Goal: Task Accomplishment & Management: Manage account settings

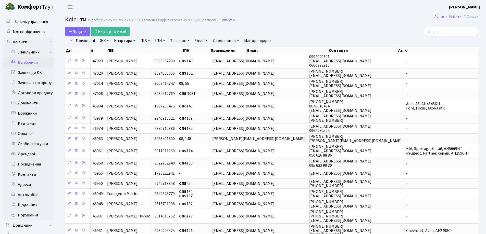
select select "25"
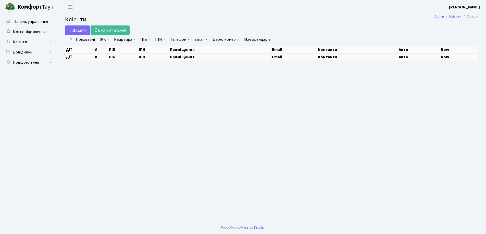
select select "25"
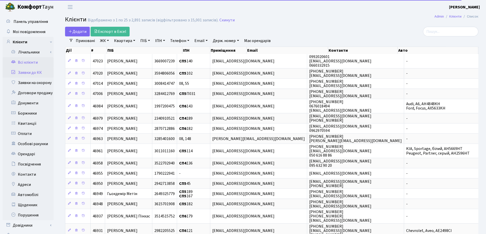
click at [35, 72] on link "Заявки до КК" at bounding box center [28, 73] width 51 height 10
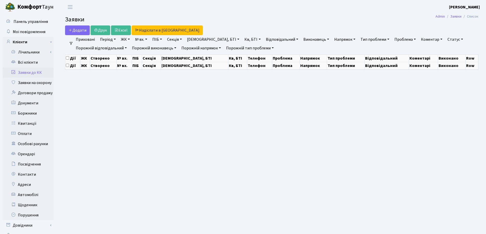
select select "25"
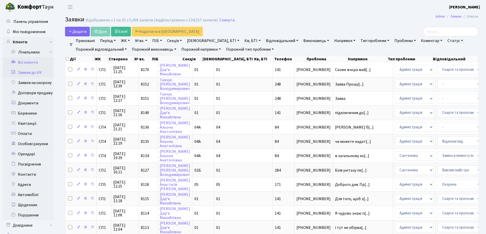
click at [29, 61] on link "Всі клієнти" at bounding box center [28, 62] width 51 height 10
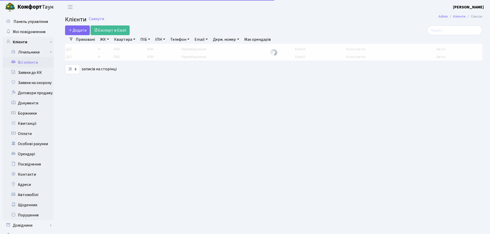
select select "25"
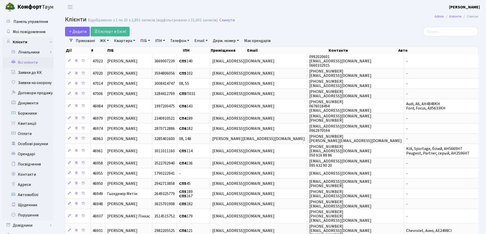
click at [134, 40] on link "Квартира" at bounding box center [124, 40] width 25 height 9
click at [138, 49] on input "text" at bounding box center [127, 51] width 30 height 10
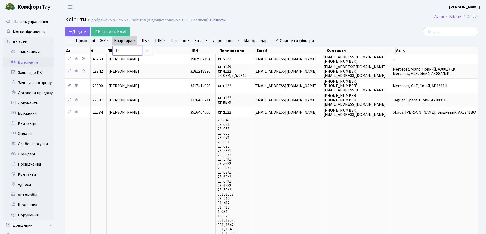
type input "1"
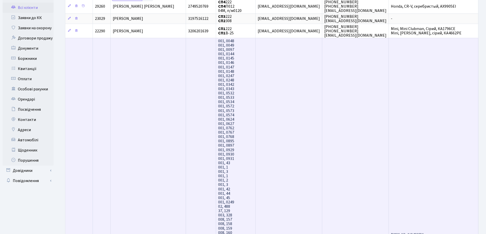
scroll to position [14, 0]
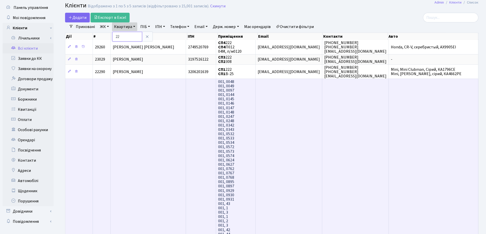
type input "2"
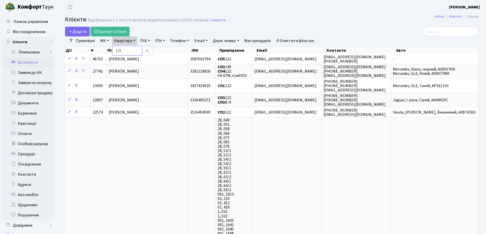
type input "123"
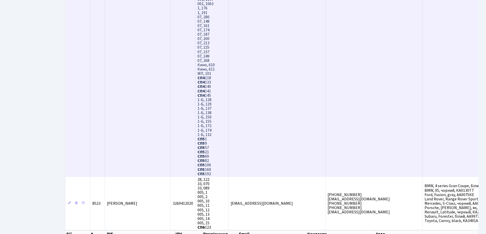
scroll to position [1657, 0]
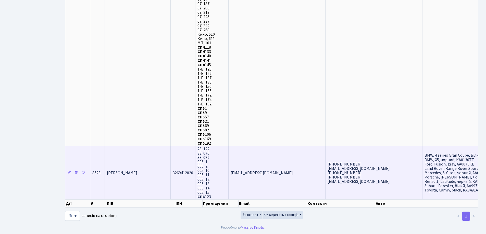
click at [146, 179] on td "[PERSON_NAME] [PERSON_NAME]" at bounding box center [138, 173] width 66 height 54
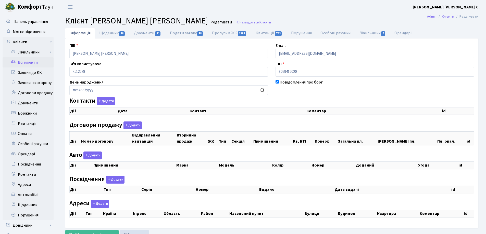
select select "25"
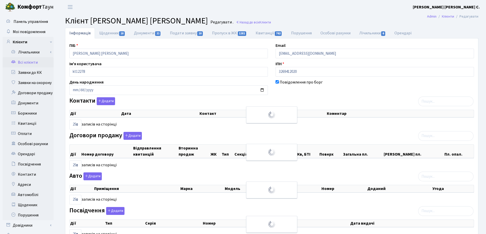
checkbox input "true"
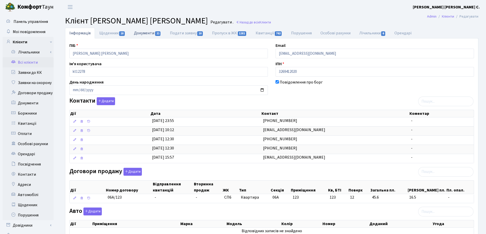
click at [145, 34] on link "Документи 21" at bounding box center [148, 33] width 36 height 10
select select "25"
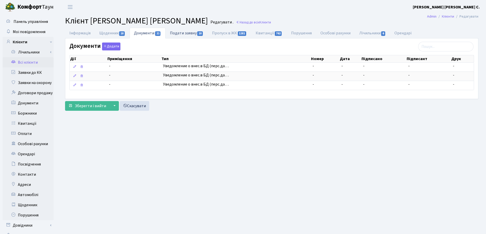
click at [189, 33] on link "Подати заявку 18" at bounding box center [186, 33] width 42 height 10
select select "25"
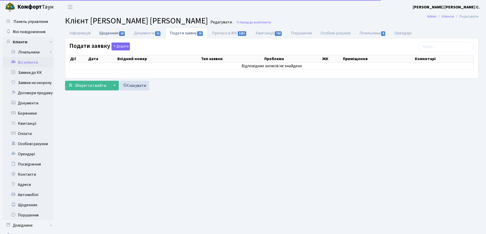
click at [113, 34] on link "Щоденник 18" at bounding box center [112, 33] width 35 height 10
select select "25"
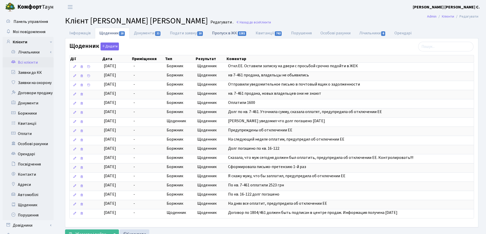
click at [216, 35] on link "Пропуск в ЖК 1281" at bounding box center [229, 33] width 43 height 10
select select "25"
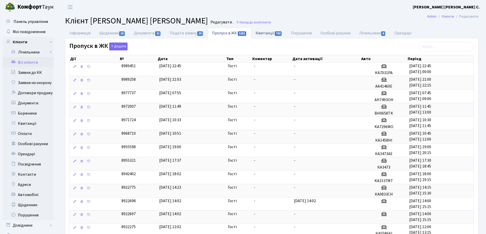
click at [262, 35] on link "Квитанції 762" at bounding box center [268, 33] width 35 height 10
select select "25"
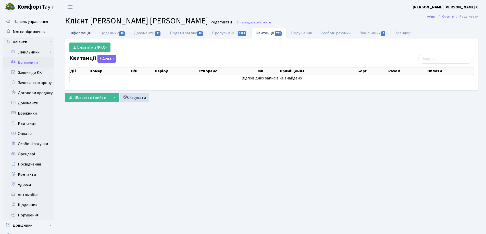
click at [73, 31] on link "Інформація" at bounding box center [80, 33] width 30 height 10
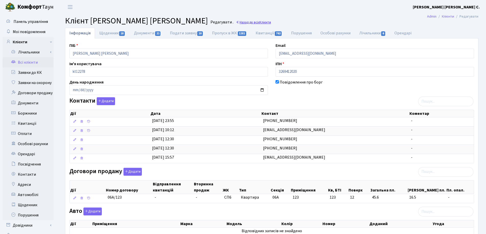
click at [259, 21] on span "Клієнти" at bounding box center [264, 22] width 11 height 5
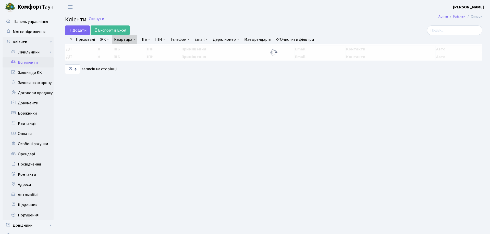
select select "25"
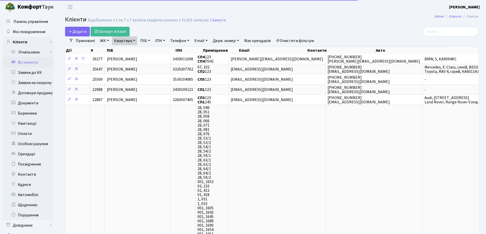
click at [135, 42] on link "Квартира" at bounding box center [124, 40] width 25 height 9
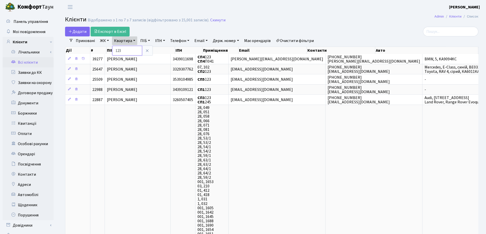
click at [135, 50] on input "123" at bounding box center [127, 51] width 30 height 10
type input "121"
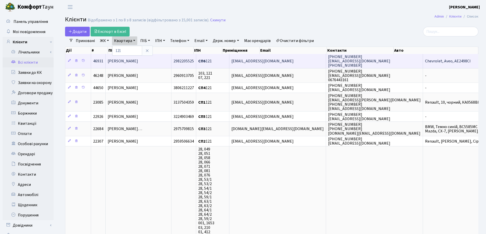
click at [165, 59] on td "Лисогор Людмила Петрівна" at bounding box center [139, 61] width 66 height 14
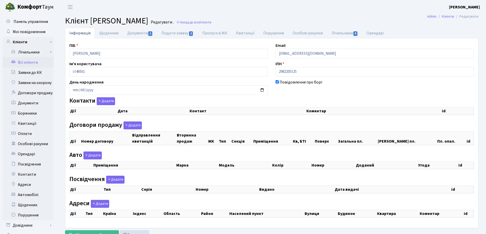
select select "25"
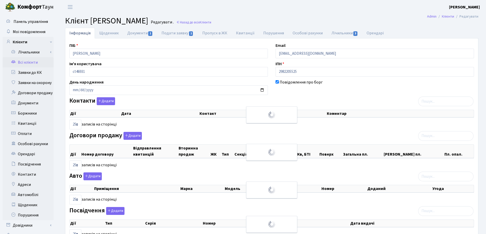
checkbox input "true"
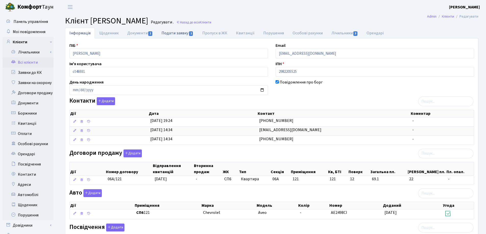
click at [174, 33] on link "Подати заявку 1" at bounding box center [177, 33] width 41 height 10
select select "25"
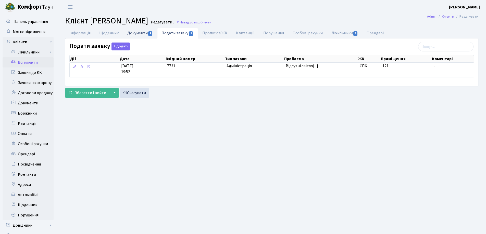
click at [131, 33] on link "Документи 1" at bounding box center [140, 33] width 34 height 10
select select "25"
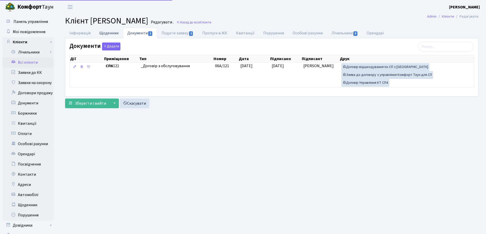
click at [108, 33] on link "Щоденник" at bounding box center [109, 33] width 28 height 10
select select "25"
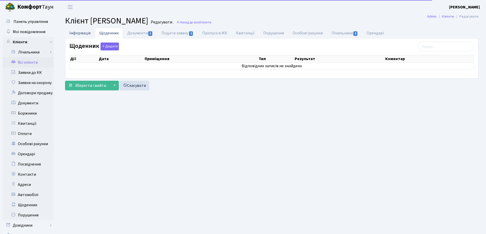
click at [75, 33] on link "Інформація" at bounding box center [80, 33] width 30 height 10
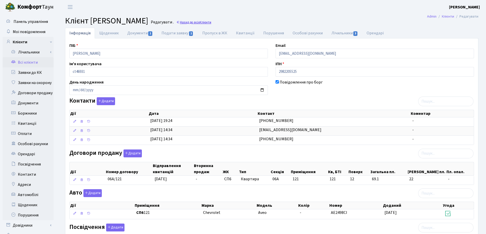
click at [211, 21] on link "Назад до всіх Клієнти" at bounding box center [193, 22] width 35 height 5
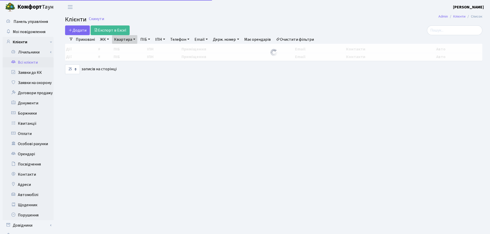
select select "25"
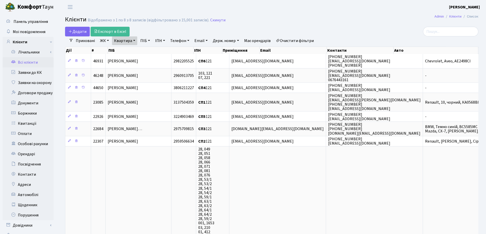
click at [134, 39] on link "Квартира" at bounding box center [124, 40] width 25 height 9
click at [134, 51] on input "121" at bounding box center [127, 51] width 30 height 10
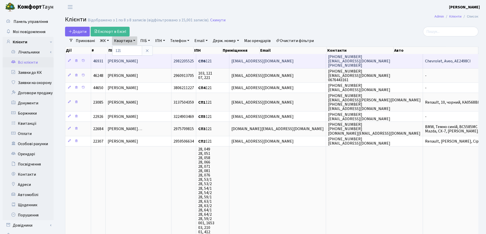
click at [171, 59] on td "[PERSON_NAME]" at bounding box center [139, 61] width 66 height 14
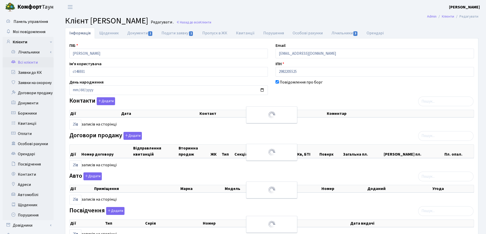
select select "25"
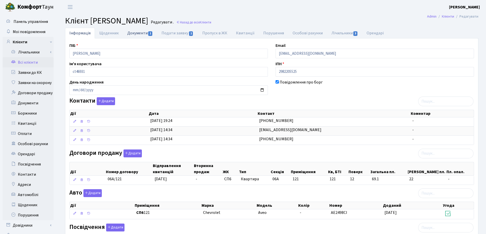
click at [137, 36] on link "Документи 1" at bounding box center [140, 33] width 34 height 10
select select "25"
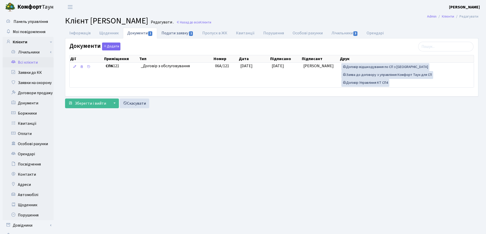
click at [163, 33] on link "Подати заявку 1" at bounding box center [177, 33] width 41 height 10
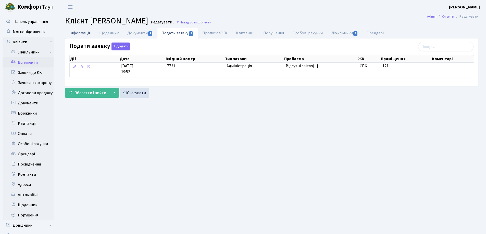
click at [78, 32] on link "Інформація" at bounding box center [80, 33] width 30 height 10
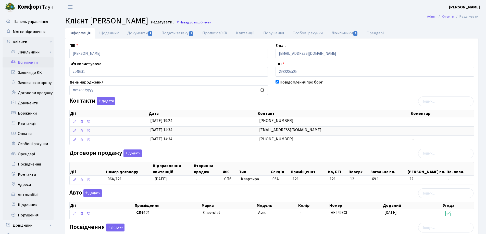
click at [211, 22] on link "Назад до всіх Клієнти" at bounding box center [193, 22] width 35 height 5
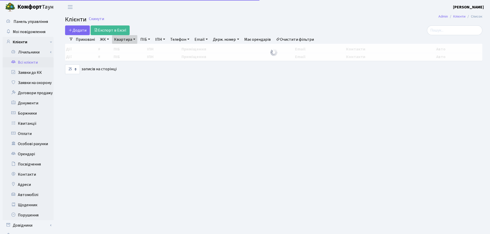
select select "25"
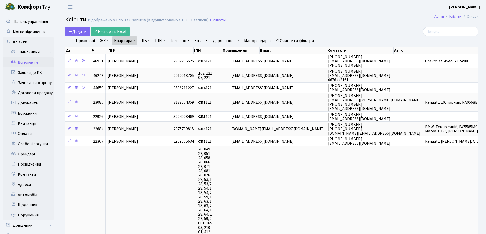
click at [134, 40] on link "Квартира" at bounding box center [124, 40] width 25 height 9
click at [135, 52] on input "121" at bounding box center [127, 51] width 30 height 10
type input "1"
type input "116"
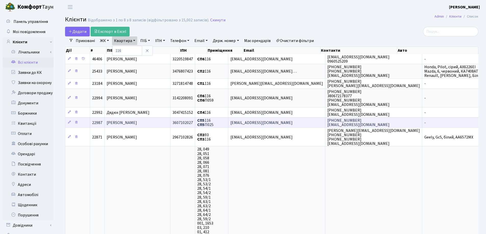
click at [137, 121] on span "[PERSON_NAME]" at bounding box center [122, 123] width 30 height 6
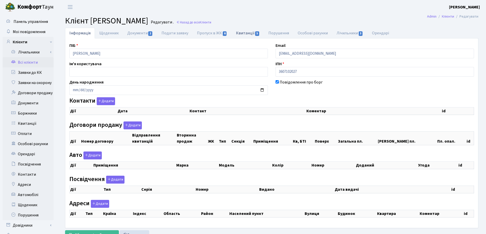
click at [241, 32] on link "Квитанції 5" at bounding box center [248, 33] width 32 height 10
select select "25"
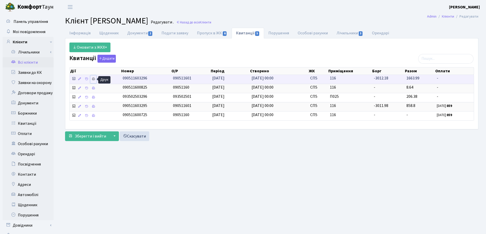
click at [94, 79] on icon at bounding box center [94, 79] width 4 height 4
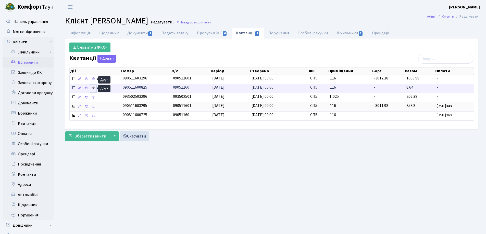
click at [93, 89] on icon at bounding box center [94, 88] width 4 height 4
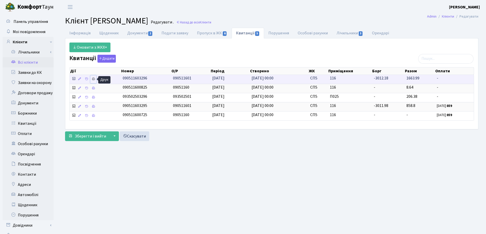
click at [94, 79] on icon at bounding box center [94, 79] width 4 height 4
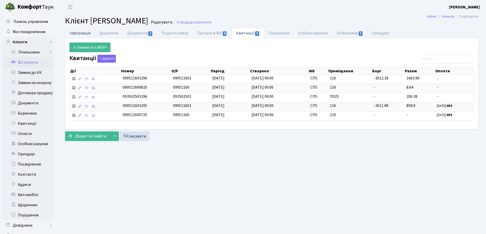
click at [77, 33] on link "Інформація" at bounding box center [80, 33] width 30 height 10
select select "25"
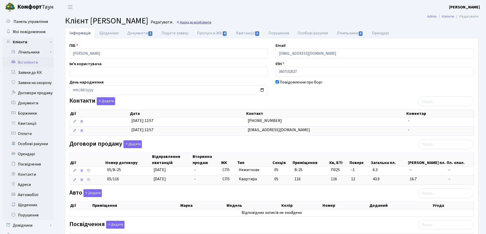
click at [211, 22] on link "Назад до всіх Клієнти" at bounding box center [193, 22] width 35 height 5
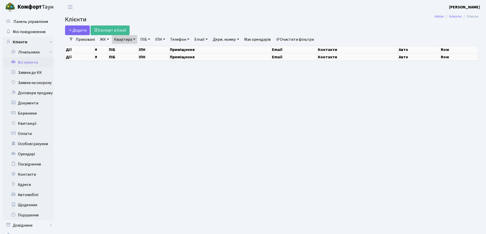
select select "25"
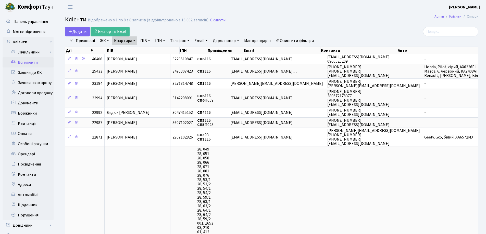
click at [134, 40] on link "Квартира" at bounding box center [124, 40] width 25 height 9
click at [146, 50] on icon at bounding box center [147, 51] width 4 height 4
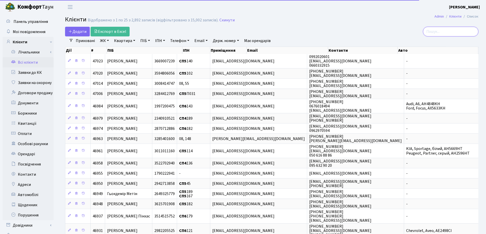
click at [459, 31] on input "search" at bounding box center [450, 32] width 55 height 10
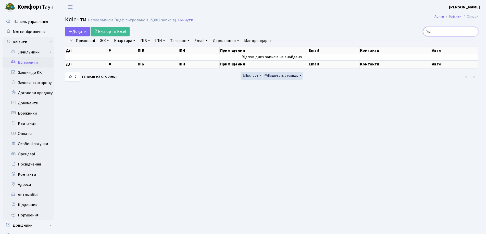
type input "У"
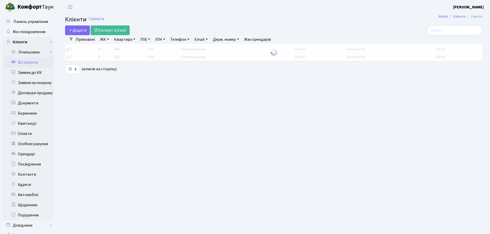
select select "25"
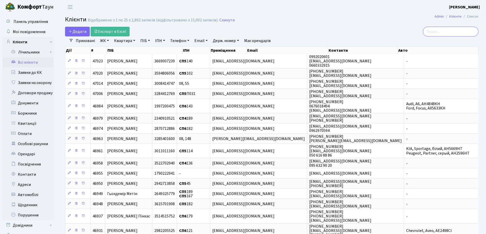
click at [434, 31] on input "search" at bounding box center [450, 32] width 55 height 10
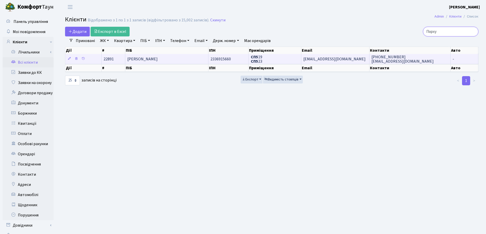
type input "Порху"
click at [157, 57] on span "[PERSON_NAME]" at bounding box center [142, 59] width 30 height 6
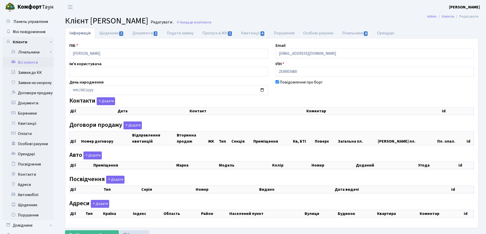
checkbox input "true"
select select "25"
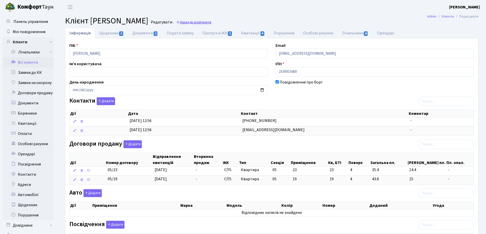
click at [211, 22] on link "Назад до всіх Клієнти" at bounding box center [193, 22] width 35 height 5
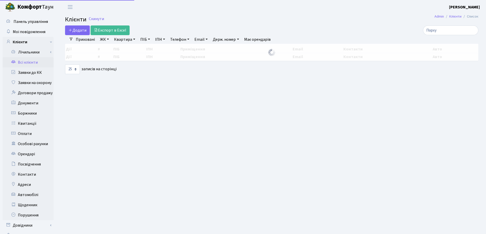
select select "25"
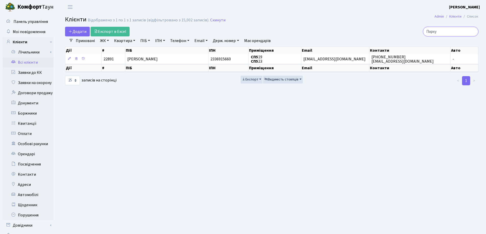
click at [472, 33] on input "Порху" at bounding box center [450, 32] width 55 height 10
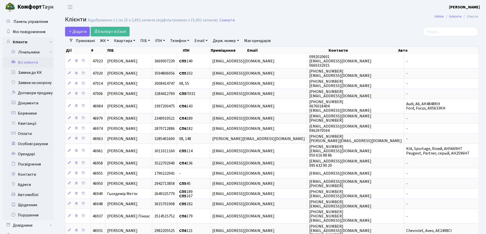
click at [134, 40] on link "Квартира" at bounding box center [124, 40] width 25 height 9
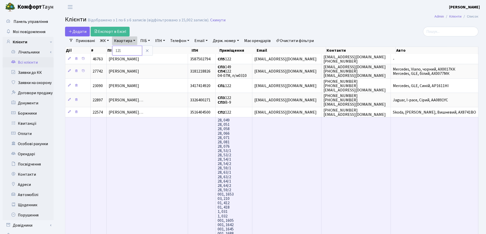
type input "121"
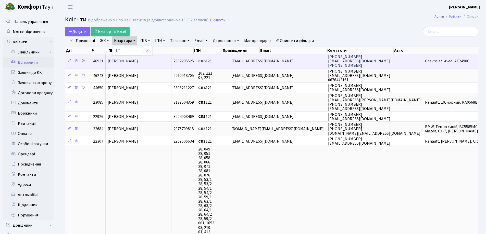
click at [171, 59] on td "Лисогор Людмила Петрівна" at bounding box center [139, 61] width 66 height 14
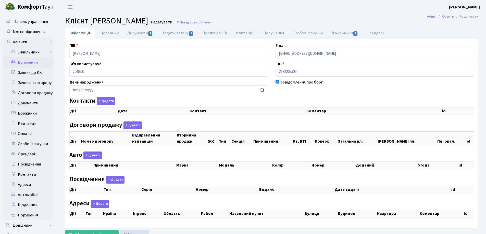
checkbox input "true"
select select "25"
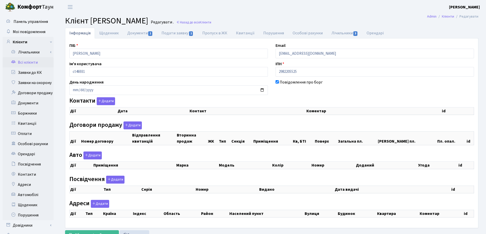
select select "25"
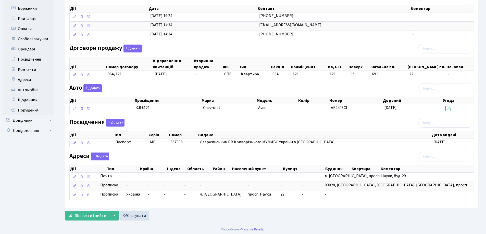
scroll to position [107, 0]
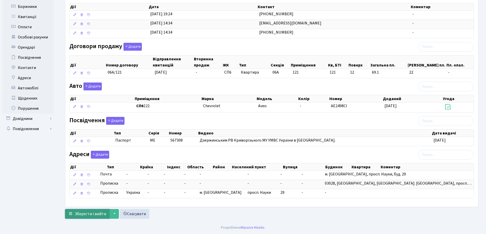
click at [87, 214] on span "Зберегти і вийти" at bounding box center [90, 214] width 31 height 6
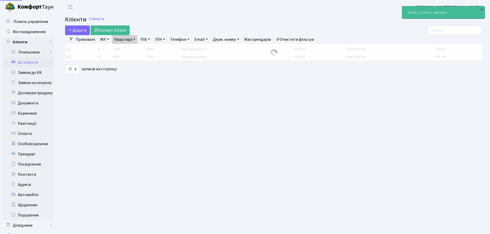
select select "25"
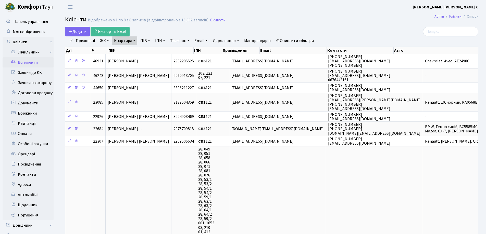
click at [134, 41] on link "Квартира" at bounding box center [124, 40] width 25 height 9
click at [134, 47] on input "121" at bounding box center [127, 51] width 30 height 10
type input "1"
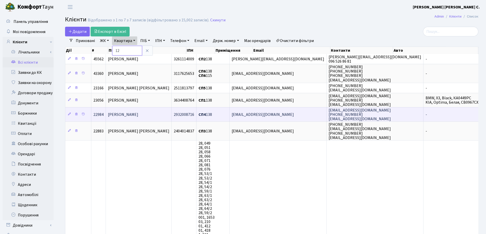
type input "12"
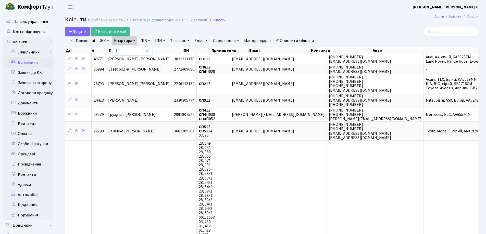
click at [164, 112] on td "Груздєва [PERSON_NAME]" at bounding box center [139, 114] width 66 height 14
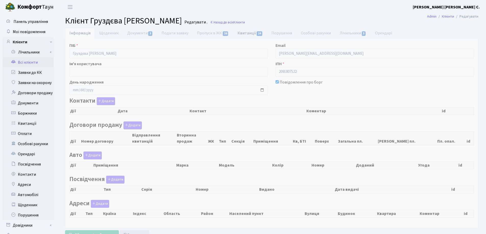
checkbox input "true"
select select "25"
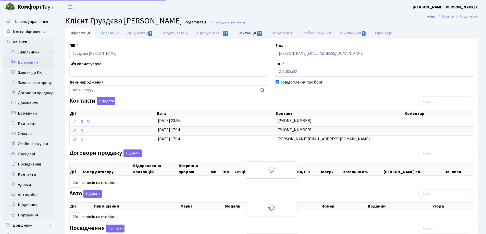
click at [238, 32] on link "Квитанції 24" at bounding box center [250, 33] width 34 height 10
select select "25"
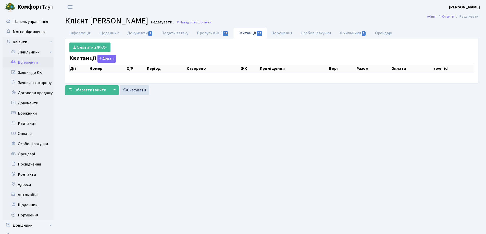
select select "25"
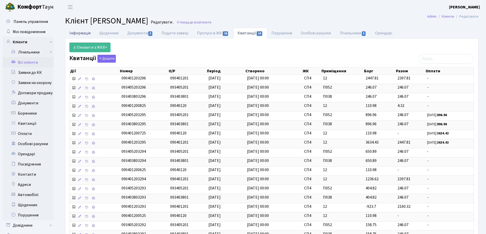
click at [72, 34] on link "Інформація" at bounding box center [80, 33] width 30 height 10
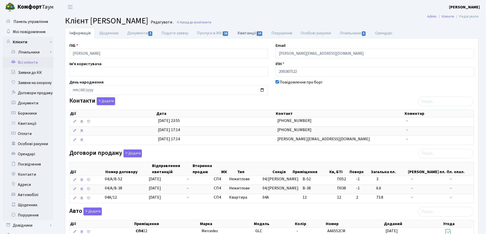
click at [243, 32] on link "Квитанції 24" at bounding box center [250, 33] width 34 height 10
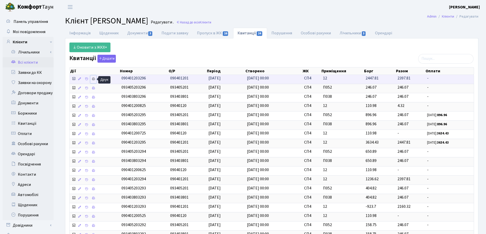
click at [94, 79] on icon at bounding box center [94, 79] width 4 height 4
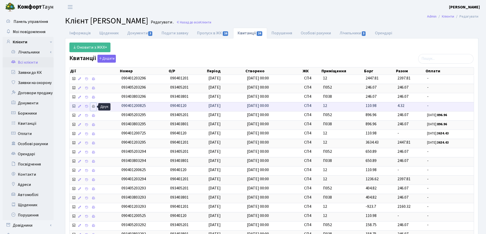
click at [94, 106] on icon at bounding box center [94, 107] width 4 height 4
click at [76, 34] on link "Інформація" at bounding box center [80, 33] width 30 height 10
